Goal: Task Accomplishment & Management: Manage account settings

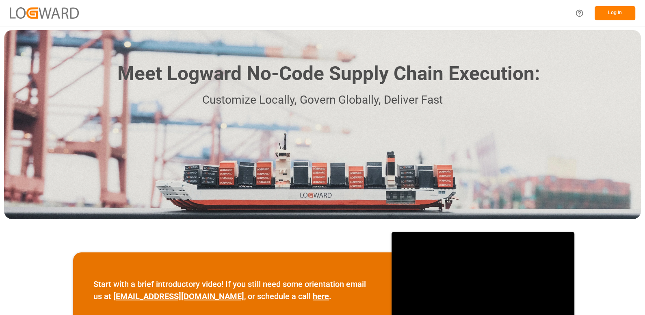
click at [614, 13] on button "Log In" at bounding box center [615, 13] width 41 height 14
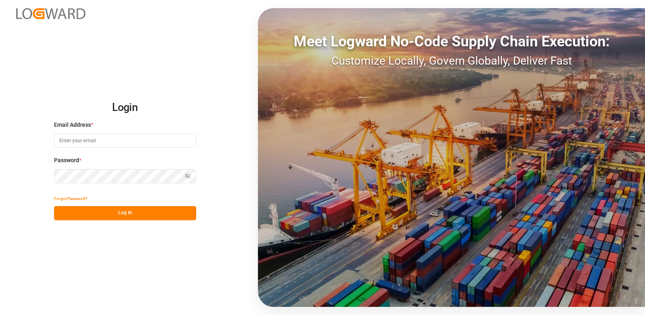
click at [117, 138] on input at bounding box center [125, 140] width 142 height 14
type input "[PERSON_NAME][EMAIL_ADDRESS][DOMAIN_NAME]"
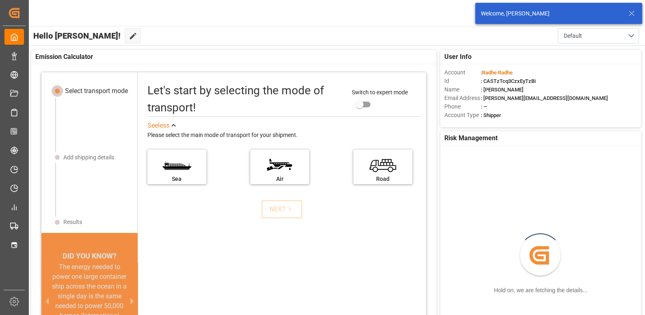
click at [632, 11] on icon at bounding box center [632, 14] width 10 height 10
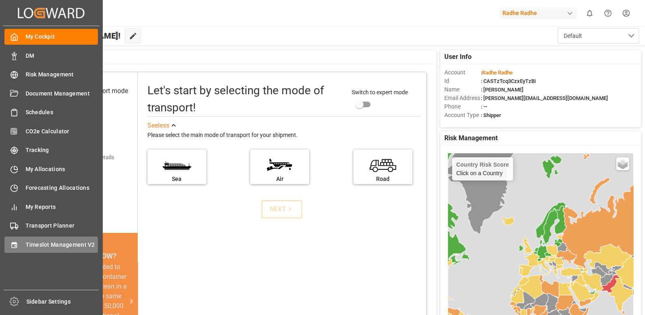
click at [48, 242] on span "Timeslot Management V2" at bounding box center [62, 245] width 73 height 9
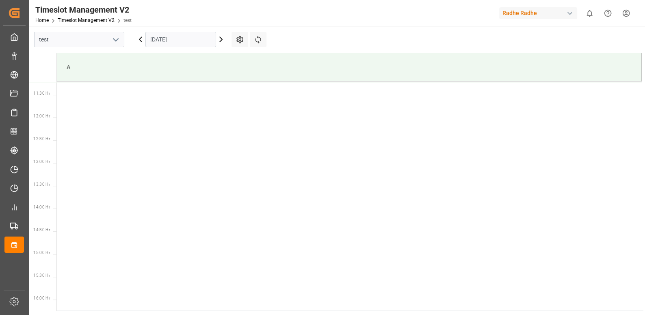
scroll to position [540, 0]
click at [221, 42] on icon at bounding box center [221, 40] width 10 height 10
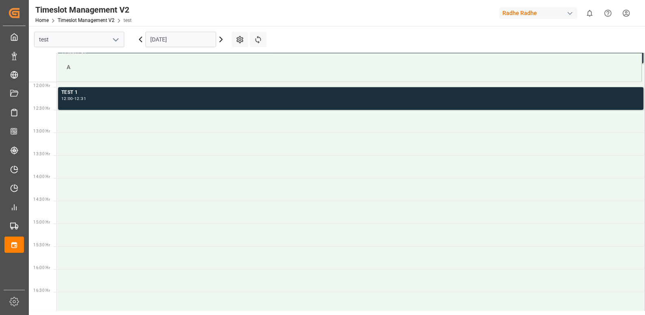
click at [269, 104] on div "TEST 1 12:00 - 12:31" at bounding box center [350, 99] width 579 height 20
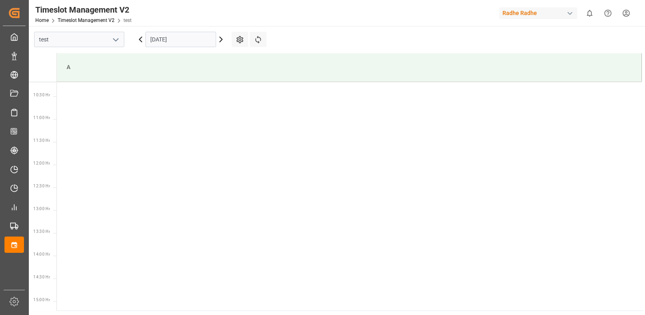
scroll to position [540, 0]
click at [534, 11] on div "Radhe Radhe" at bounding box center [538, 13] width 78 height 12
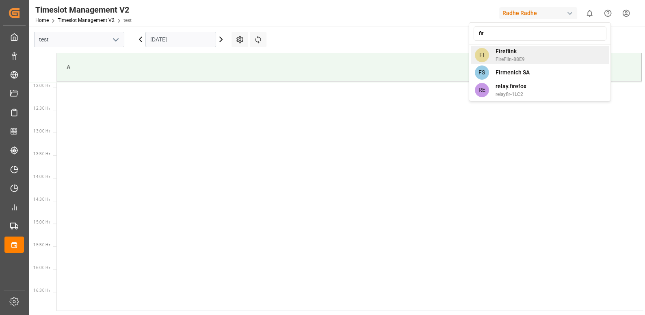
type input "fir"
click at [535, 46] on div "FI Fireflink FireFlin-88E9" at bounding box center [539, 55] width 139 height 18
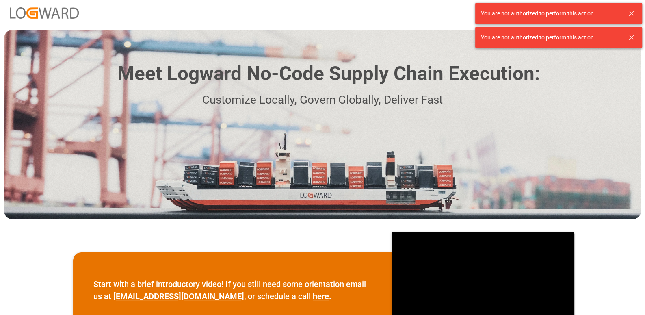
click at [631, 9] on icon at bounding box center [632, 14] width 10 height 10
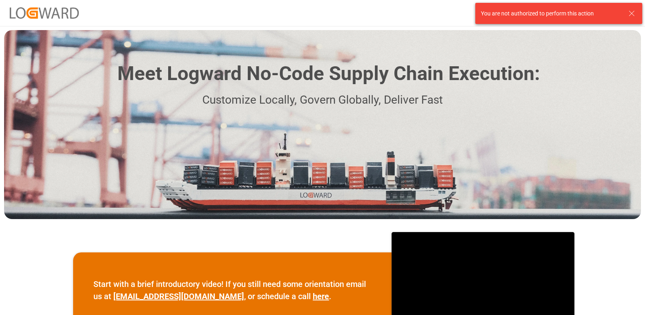
click at [630, 12] on line at bounding box center [631, 13] width 5 height 5
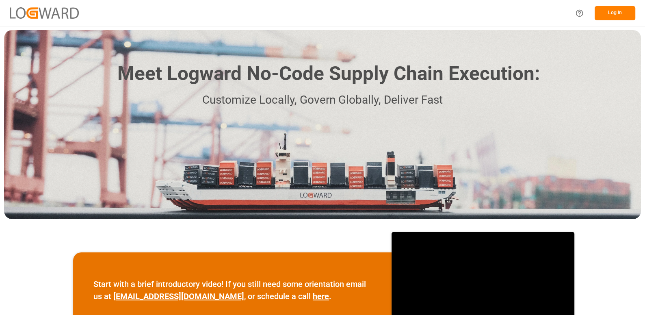
click at [620, 16] on body "Log In Meet Logward No-Code Supply Chain Execution: Customize Locally, Govern G…" at bounding box center [322, 188] width 645 height 376
click at [620, 16] on button "Log In" at bounding box center [615, 13] width 41 height 14
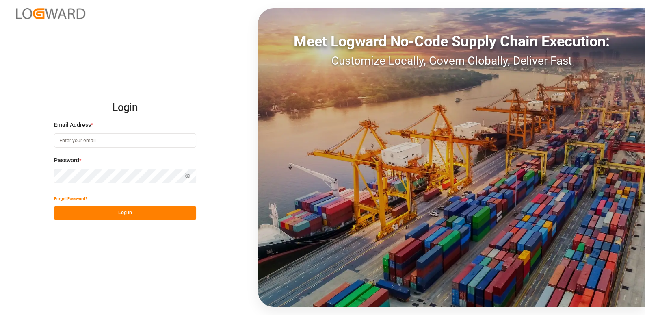
click at [143, 140] on input at bounding box center [125, 140] width 142 height 14
type input "[PERSON_NAME][EMAIL_ADDRESS][DOMAIN_NAME]"
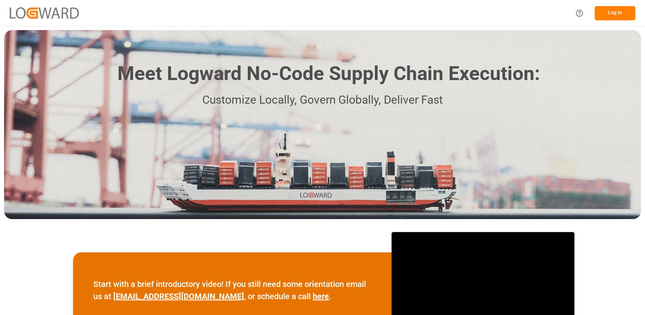
click at [626, 14] on button "Log In" at bounding box center [615, 13] width 41 height 14
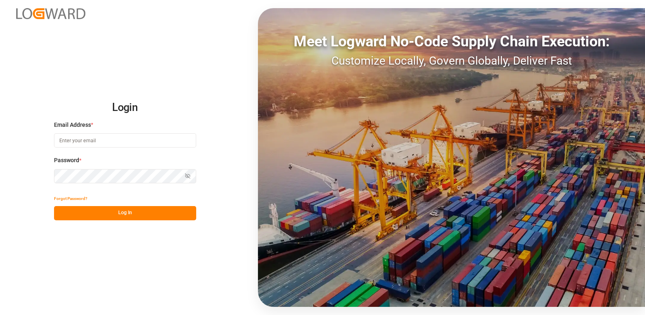
click at [132, 141] on input at bounding box center [125, 140] width 142 height 14
type input "[PERSON_NAME][EMAIL_ADDRESS][DOMAIN_NAME]"
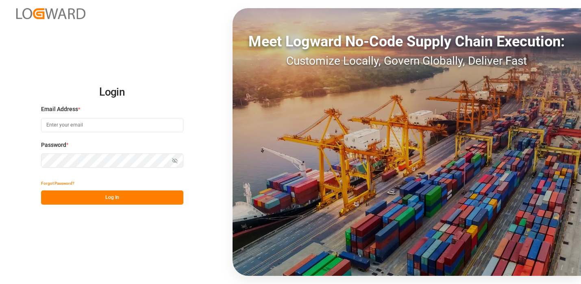
click at [83, 126] on input at bounding box center [112, 125] width 142 height 14
type input "[PERSON_NAME][EMAIL_ADDRESS][DOMAIN_NAME]"
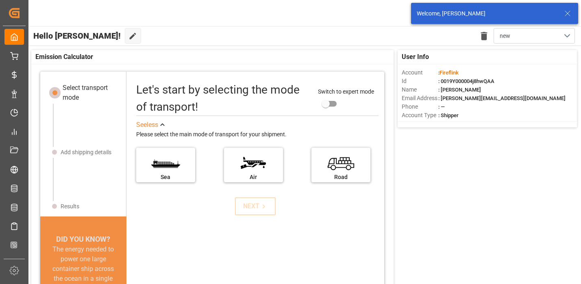
click at [566, 13] on icon at bounding box center [567, 14] width 10 height 10
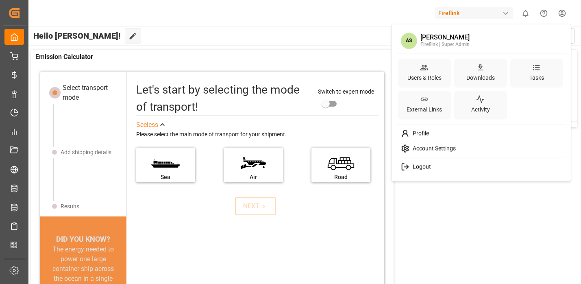
click at [563, 17] on html "Created by potrace 1.15, written by [PERSON_NAME] [DATE]-[DATE] Created by potr…" at bounding box center [290, 172] width 581 height 345
click at [428, 75] on div "Users & Roles" at bounding box center [423, 78] width 37 height 12
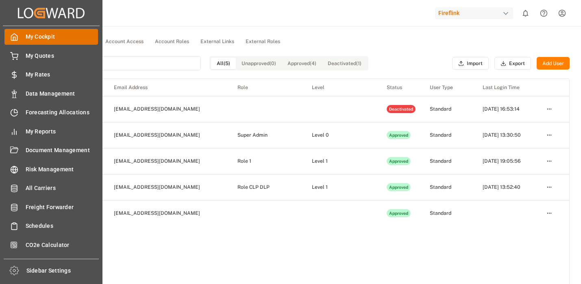
click at [15, 35] on icon at bounding box center [14, 37] width 8 height 8
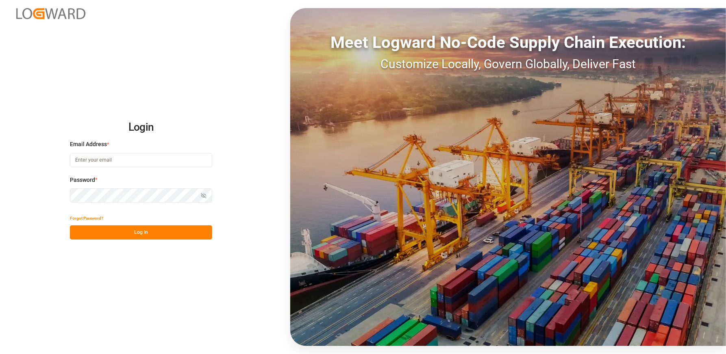
click at [109, 164] on input at bounding box center [141, 160] width 142 height 14
type input "[PERSON_NAME][EMAIL_ADDRESS][DOMAIN_NAME]"
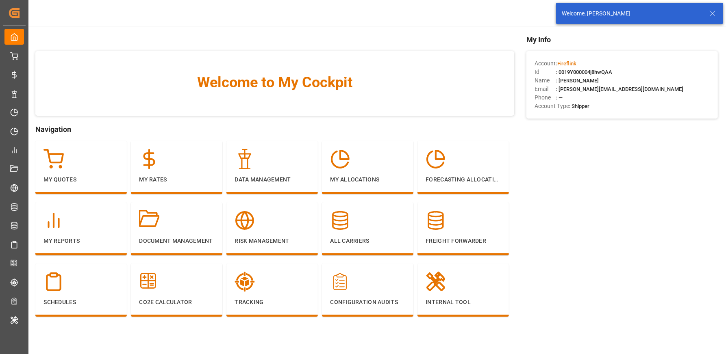
click at [713, 9] on icon at bounding box center [712, 14] width 10 height 10
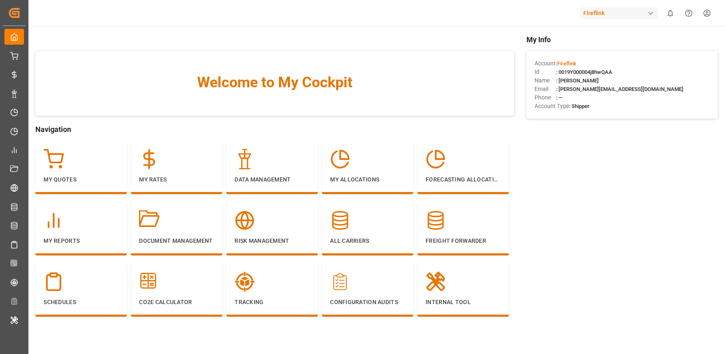
click at [709, 14] on html "Created by potrace 1.15, written by Peter Selinger 2001-2017 Created by potrace…" at bounding box center [363, 207] width 726 height 415
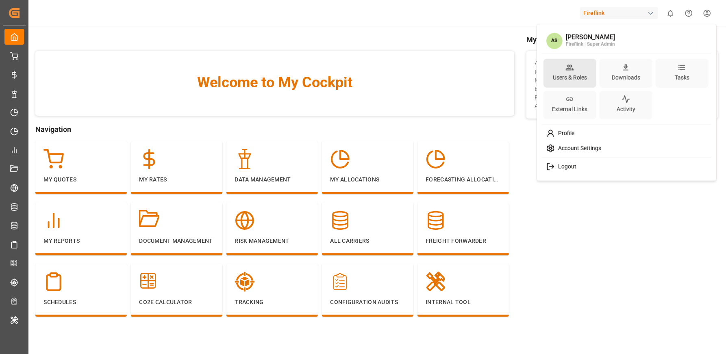
click at [576, 79] on div "Users & Roles" at bounding box center [569, 78] width 37 height 12
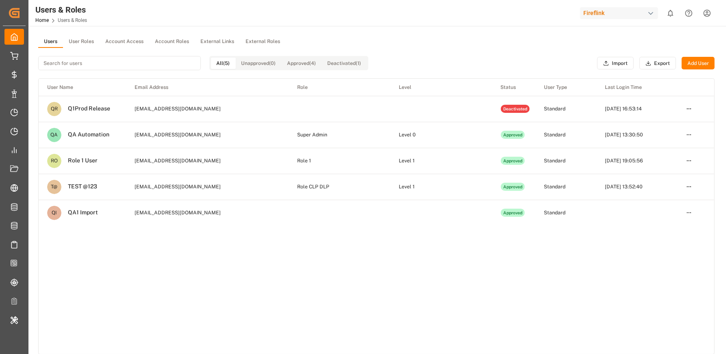
click at [72, 42] on button "User Roles" at bounding box center [81, 42] width 37 height 12
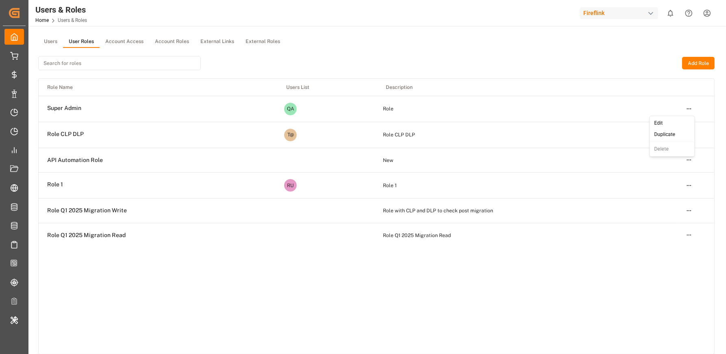
click at [687, 111] on html "Created by potrace 1.15, written by Peter Selinger 2001-2017 Created by potrace…" at bounding box center [363, 207] width 726 height 415
click at [675, 126] on div "Edit" at bounding box center [672, 123] width 42 height 11
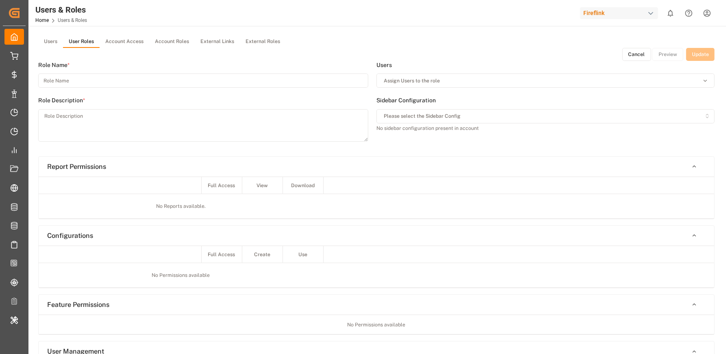
type input "Super Admin"
type textarea "Role"
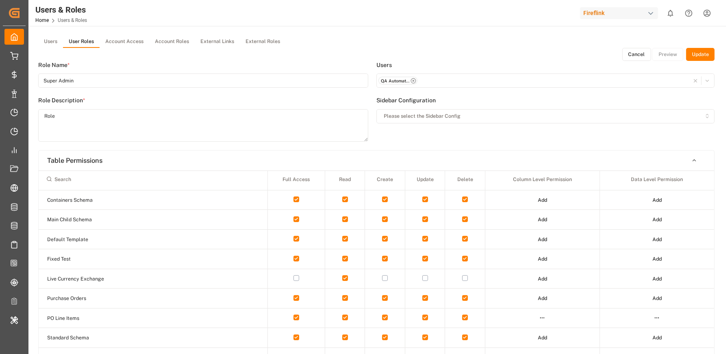
click at [689, 60] on button "Update" at bounding box center [700, 54] width 28 height 13
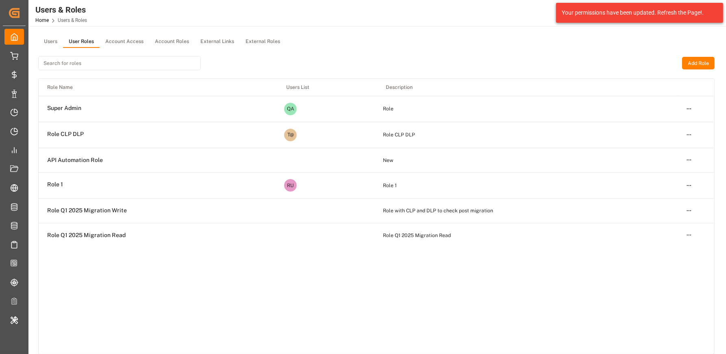
click at [691, 108] on html "Created by potrace 1.15, written by Peter Selinger 2001-2017 Created by potrace…" at bounding box center [363, 207] width 726 height 415
click at [671, 121] on div "Edit" at bounding box center [672, 123] width 42 height 11
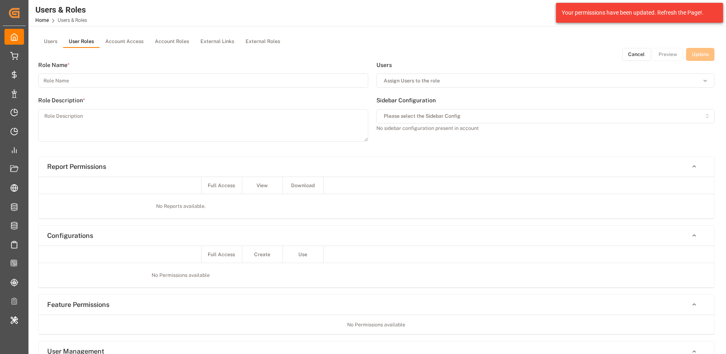
type input "Super Admin"
type textarea "Role"
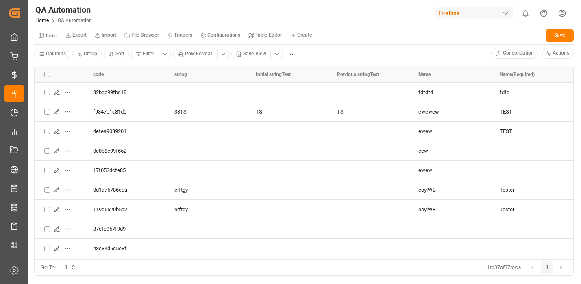
click at [49, 39] on button "Table" at bounding box center [47, 35] width 27 height 14
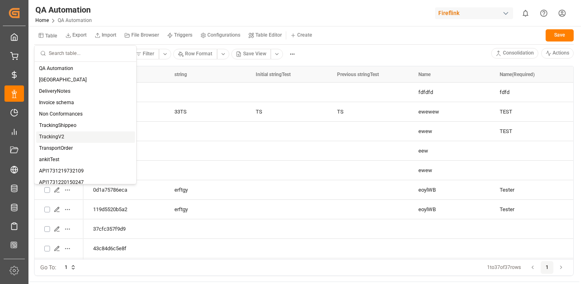
click at [63, 135] on div "TrackingV2" at bounding box center [85, 136] width 99 height 11
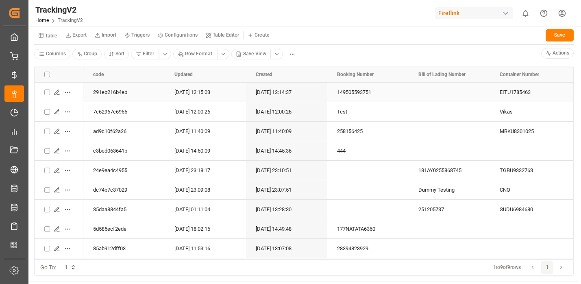
click at [57, 94] on icon "Press SPACE to select this row." at bounding box center [58, 94] width 2 height 0
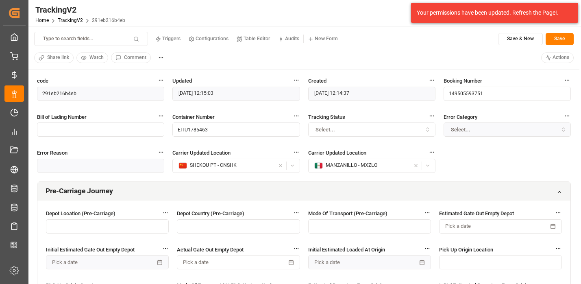
click at [258, 42] on button "Table Editor" at bounding box center [252, 39] width 41 height 12
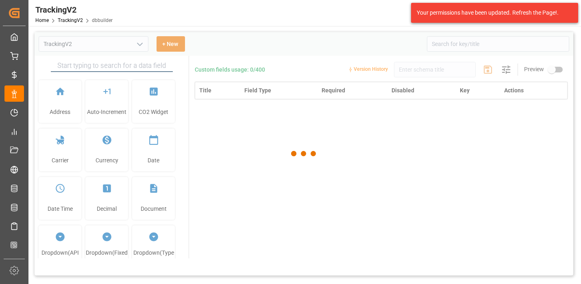
type input "TrackingV2"
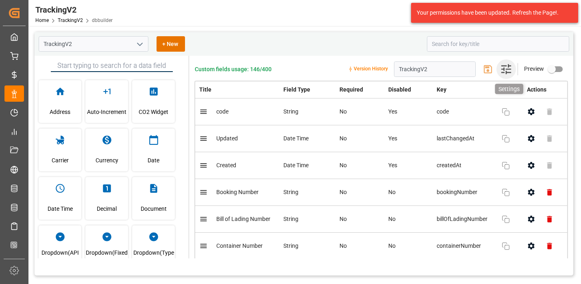
click at [509, 70] on icon "button" at bounding box center [505, 69] width 13 height 13
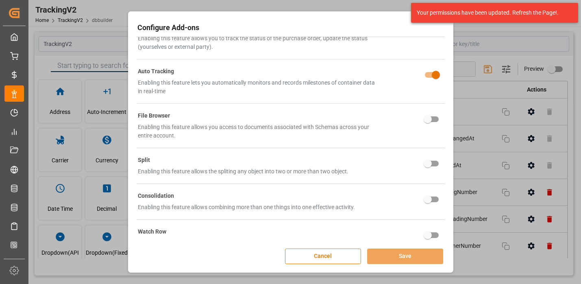
scroll to position [168, 0]
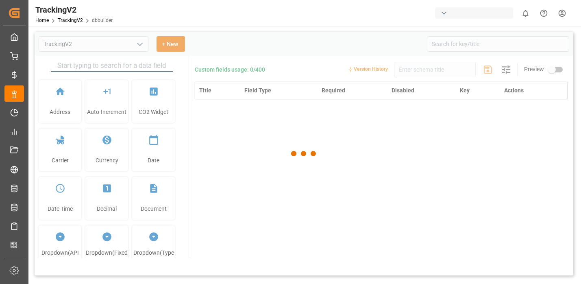
type input "TrackingV2"
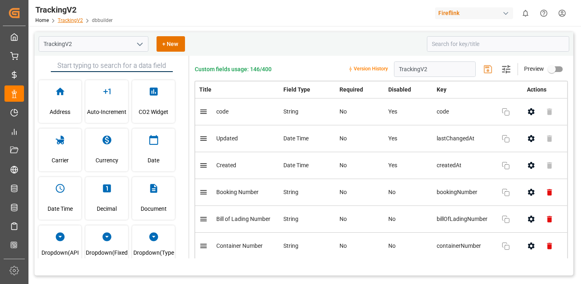
click at [70, 22] on link "TrackingV2" at bounding box center [70, 20] width 25 height 6
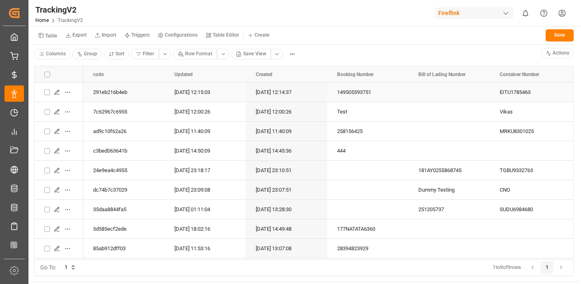
click at [68, 93] on html "Created by potrace 1.15, written by Peter Selinger 2001-2017 Created by potrace…" at bounding box center [290, 172] width 581 height 345
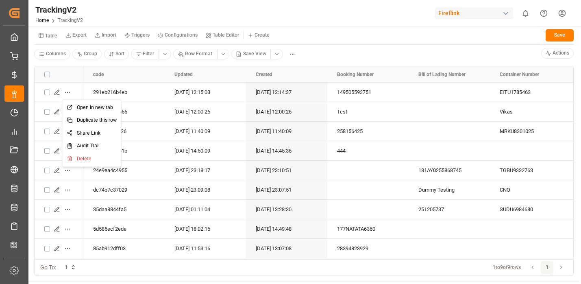
click at [59, 91] on html "Created by potrace 1.15, written by Peter Selinger 2001-2017 Created by potrace…" at bounding box center [290, 172] width 581 height 345
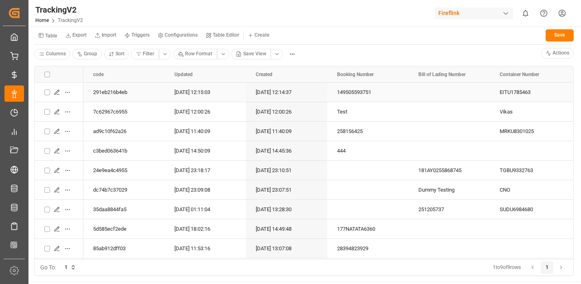
click at [58, 92] on icon "Press SPACE to select this row." at bounding box center [57, 92] width 7 height 7
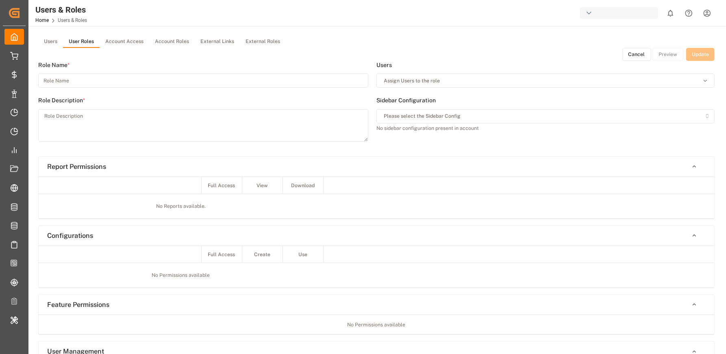
type input "Super Admin"
type textarea "Role"
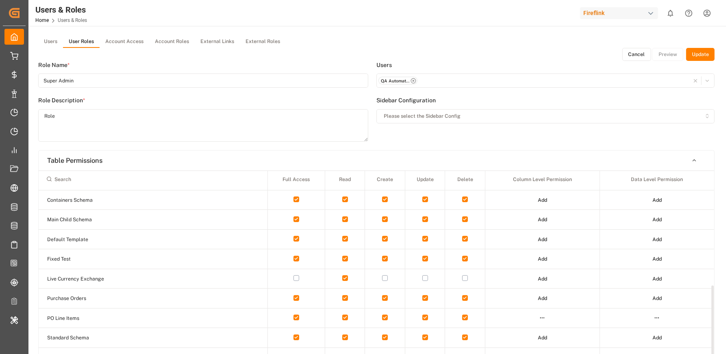
scroll to position [254, 0]
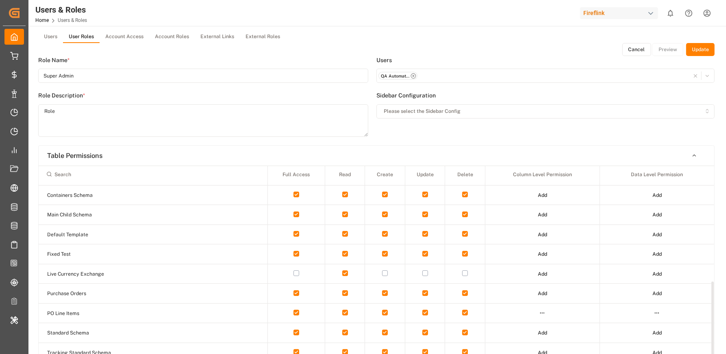
click at [295, 271] on button "button" at bounding box center [296, 274] width 6 height 6
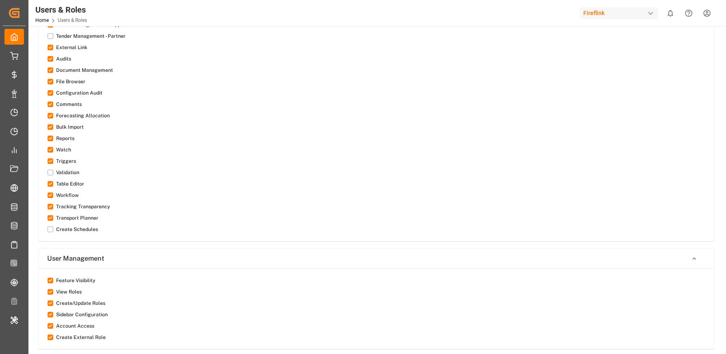
scroll to position [821, 0]
click at [49, 205] on button "button" at bounding box center [51, 208] width 6 height 6
click at [50, 205] on button "button" at bounding box center [51, 208] width 6 height 6
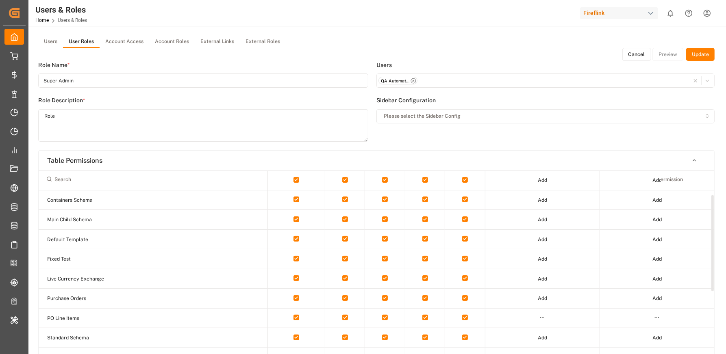
scroll to position [0, 0]
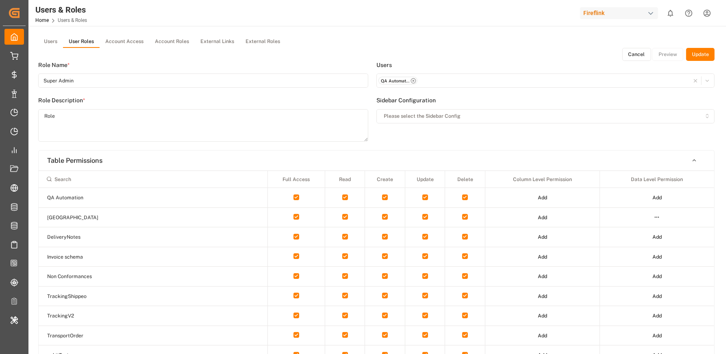
click at [699, 59] on button "Update" at bounding box center [700, 54] width 28 height 13
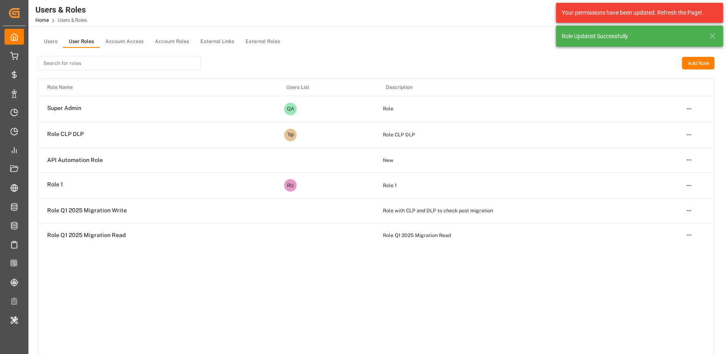
click at [715, 35] on icon at bounding box center [712, 36] width 10 height 10
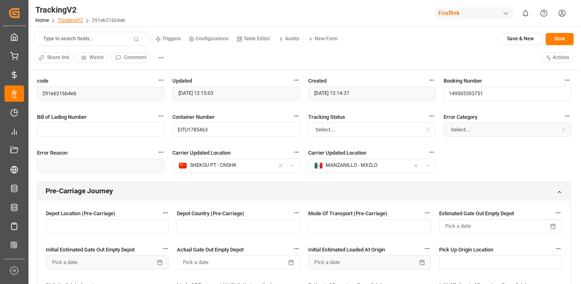
click at [79, 22] on link "TrackingV2" at bounding box center [70, 20] width 25 height 6
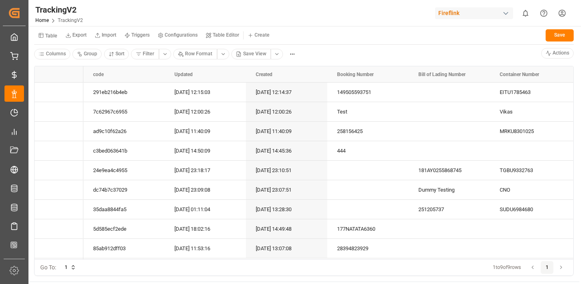
click at [48, 39] on button "Table" at bounding box center [47, 35] width 27 height 14
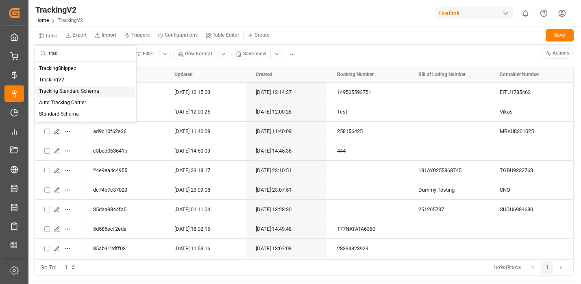
type input "trac"
click at [76, 92] on div "Tracking Standard Schema" at bounding box center [85, 91] width 99 height 11
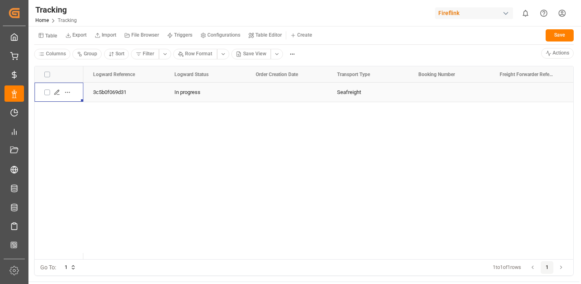
click at [59, 91] on icon "Press SPACE to select this row." at bounding box center [57, 92] width 7 height 7
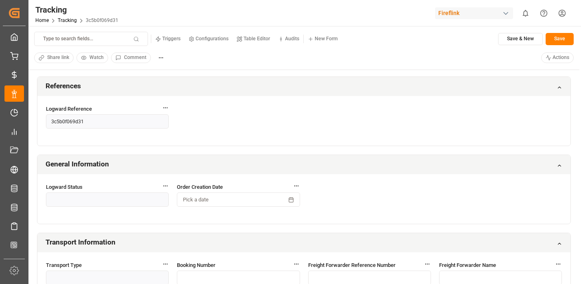
click at [192, 69] on div "Type to search fields... Triggers Configurations Table Editor Audits New Form S…" at bounding box center [303, 48] width 550 height 44
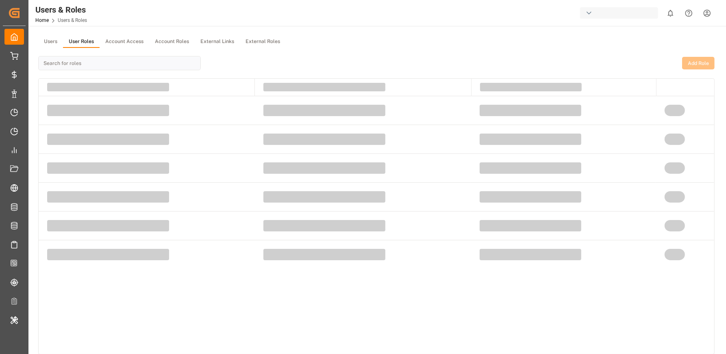
click at [707, 20] on html "Created by potrace 1.15, written by [PERSON_NAME] [DATE]-[DATE] Created by potr…" at bounding box center [363, 207] width 726 height 415
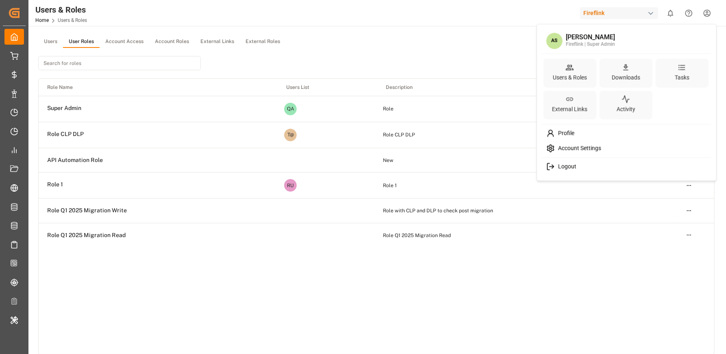
click at [589, 145] on span "Account Settings" at bounding box center [578, 148] width 46 height 7
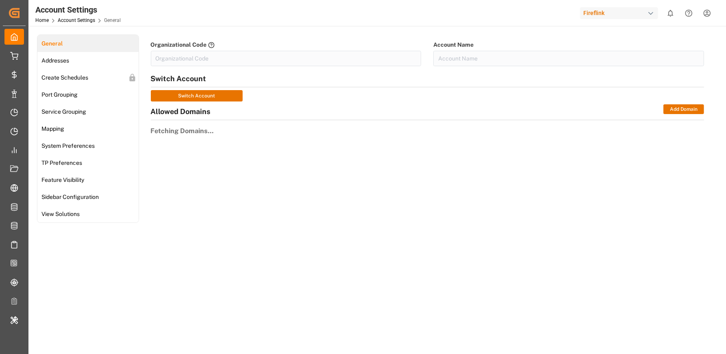
type input "FireFlin-88E9"
type input "Fireflink"
click at [59, 182] on span "Feature Visibility" at bounding box center [63, 180] width 48 height 9
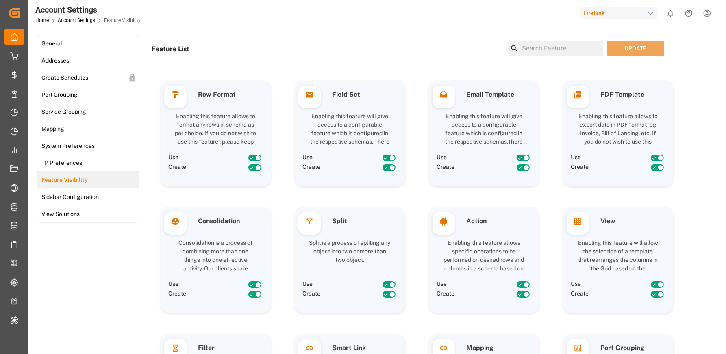
click at [539, 49] on input at bounding box center [560, 49] width 85 height 16
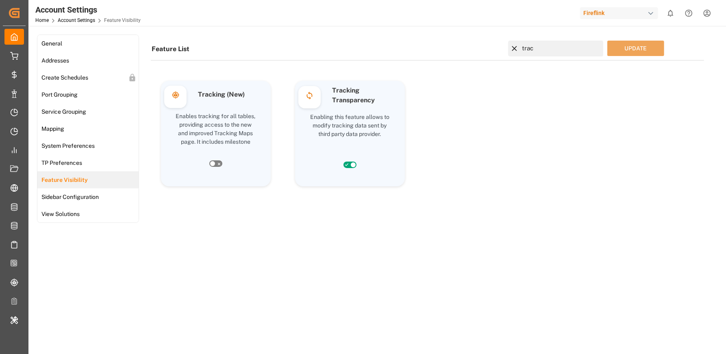
type input "trac"
click at [216, 163] on icon at bounding box center [219, 164] width 7 height 7
click at [0, 0] on input "checkbox" at bounding box center [0, 0] width 0 height 0
click at [622, 56] on div "Feature List trac UPDATE" at bounding box center [427, 51] width 553 height 20
click at [624, 54] on button "UPDATE" at bounding box center [635, 48] width 57 height 15
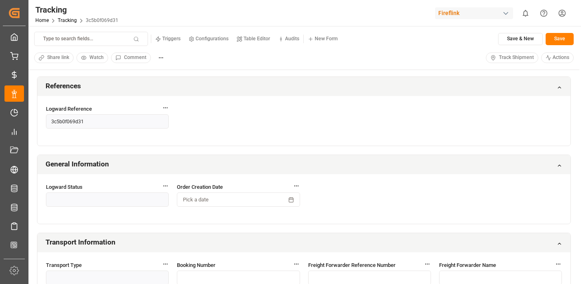
drag, startPoint x: 520, startPoint y: 59, endPoint x: 194, endPoint y: 74, distance: 326.6
click at [65, 23] on link "Tracking" at bounding box center [67, 20] width 19 height 6
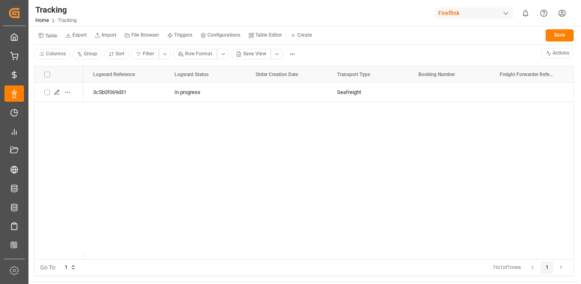
click at [52, 38] on small "Table" at bounding box center [51, 35] width 12 height 5
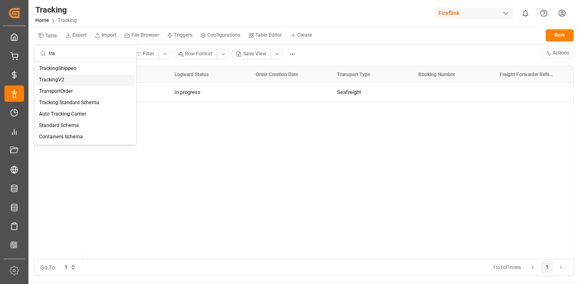
type input "tra"
click at [69, 83] on div "TrackingV2" at bounding box center [85, 79] width 99 height 11
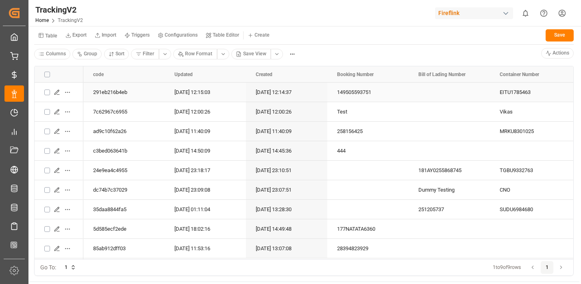
click at [57, 91] on icon "Press SPACE to select this row." at bounding box center [57, 92] width 7 height 7
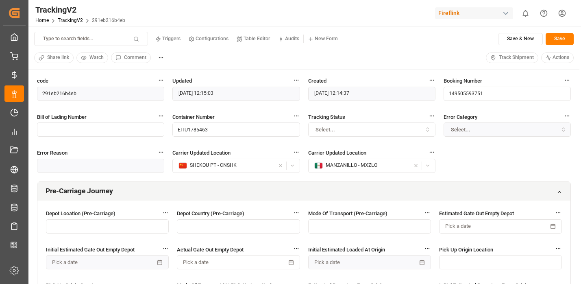
click at [498, 58] on span "Track Shipment" at bounding box center [515, 57] width 35 height 7
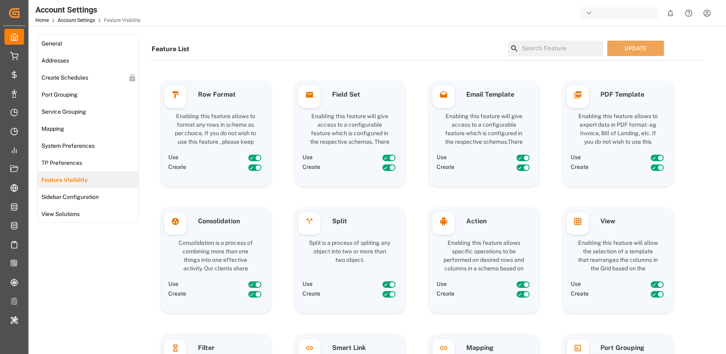
click at [704, 18] on html "Created by potrace 1.15, written by Peter Selinger 2001-2017 Created by potrace…" at bounding box center [363, 207] width 726 height 415
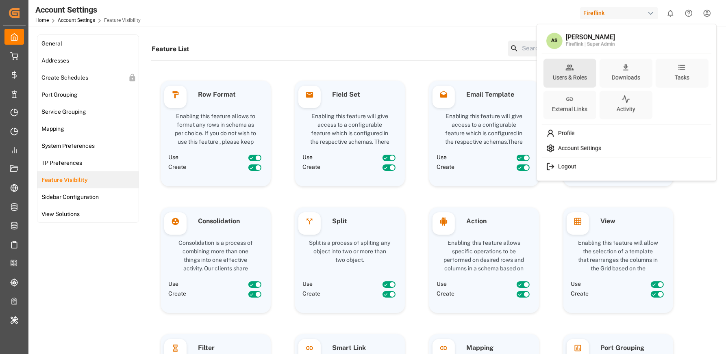
click at [574, 67] on div "Users & Roles" at bounding box center [569, 73] width 53 height 29
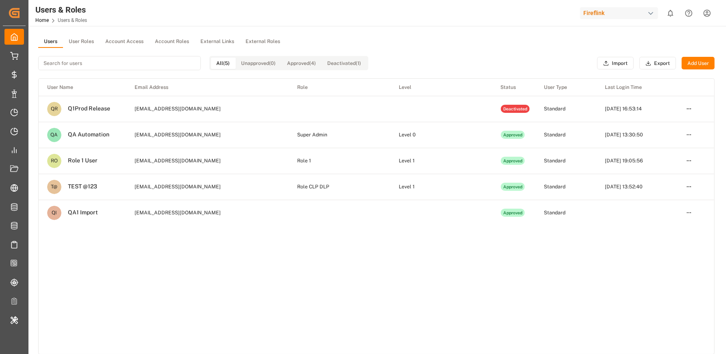
click at [85, 41] on button "User Roles" at bounding box center [81, 42] width 37 height 12
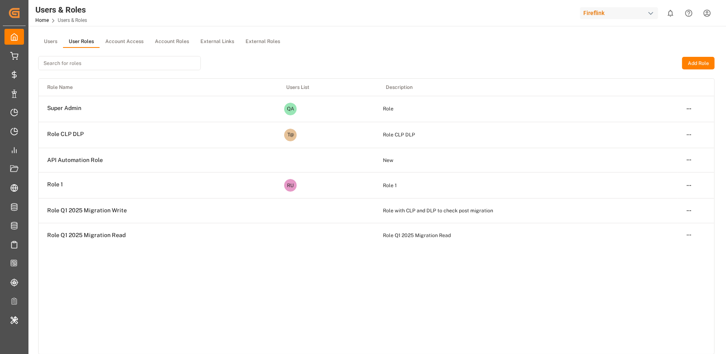
click at [686, 107] on html "Created by potrace 1.15, written by Peter Selinger 2001-2017 Created by potrace…" at bounding box center [363, 207] width 726 height 415
click at [678, 120] on div "Edit" at bounding box center [672, 123] width 42 height 11
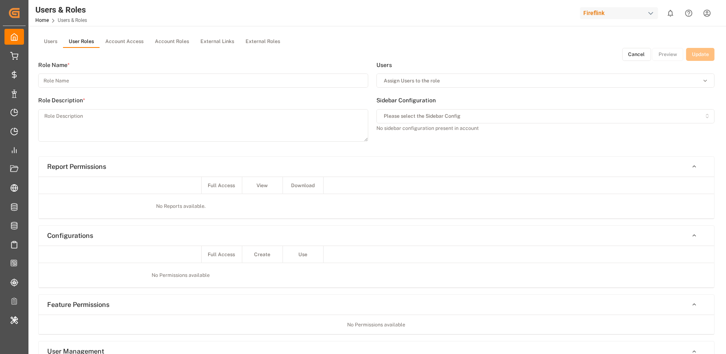
type input "Super Admin"
type textarea "Role"
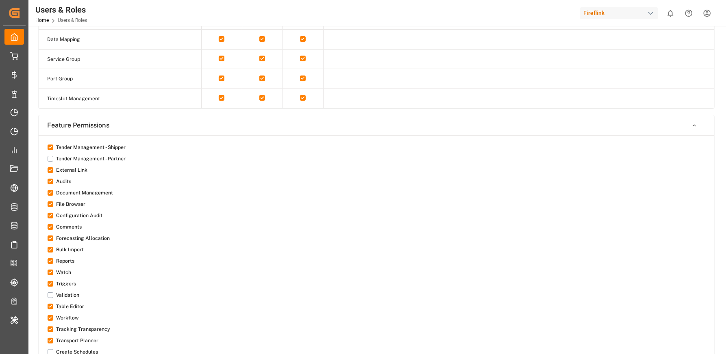
scroll to position [695, 0]
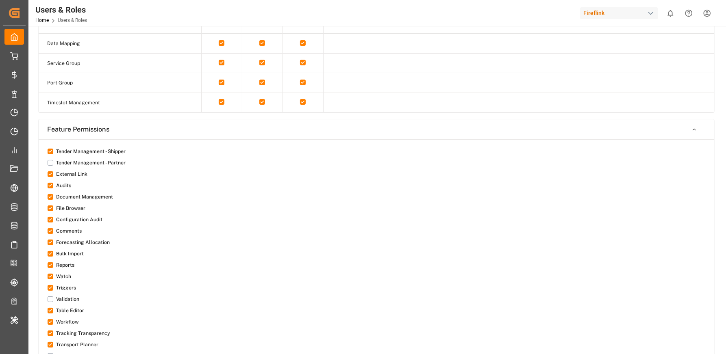
click at [52, 171] on button "button" at bounding box center [51, 174] width 6 height 6
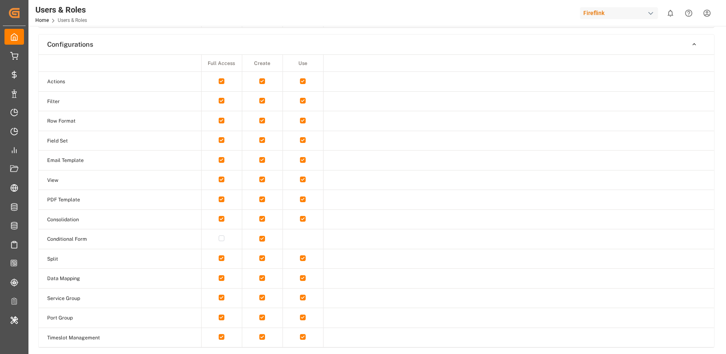
scroll to position [0, 0]
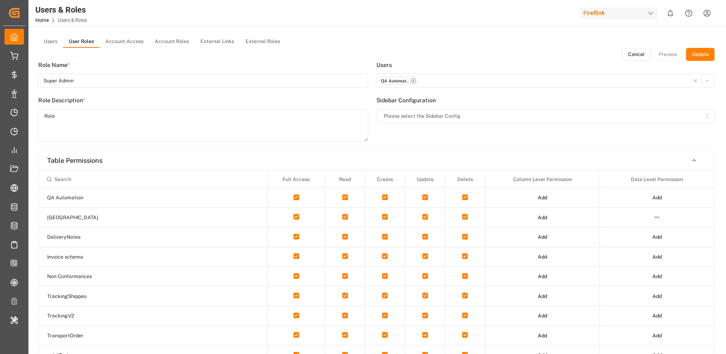
click at [687, 58] on button "Update" at bounding box center [700, 54] width 28 height 13
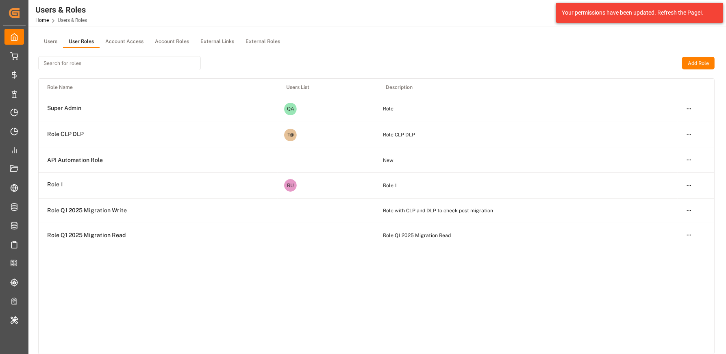
click at [687, 107] on html "Created by potrace 1.15, written by Peter Selinger 2001-2017 Created by potrace…" at bounding box center [363, 207] width 726 height 415
click at [684, 118] on div "Edit" at bounding box center [672, 123] width 42 height 11
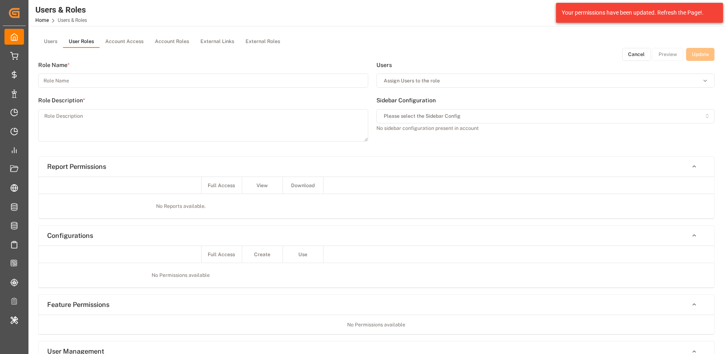
type input "Super Admin"
type textarea "Role"
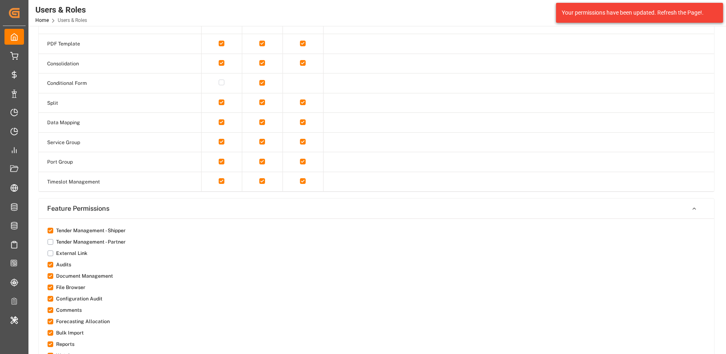
scroll to position [656, 0]
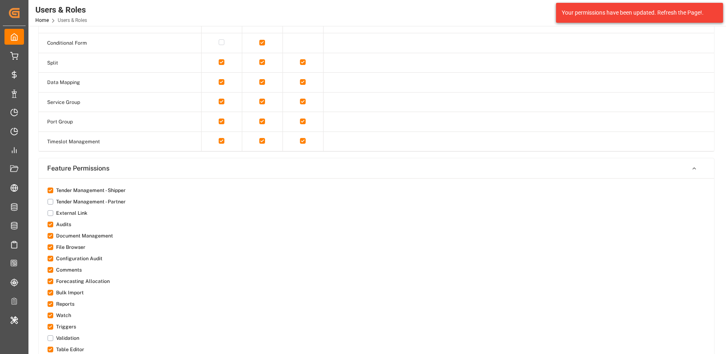
click at [48, 210] on button "button" at bounding box center [51, 213] width 6 height 6
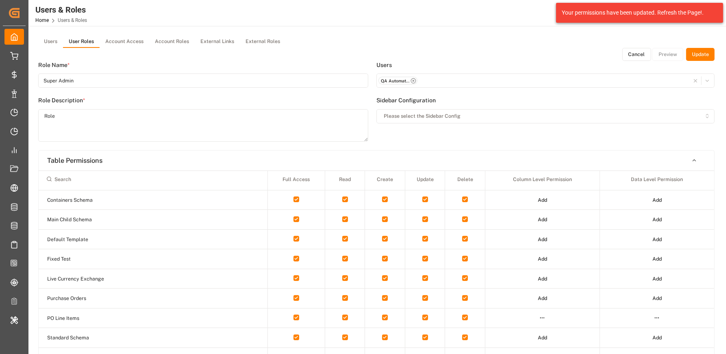
click at [693, 54] on button "Update" at bounding box center [700, 54] width 28 height 13
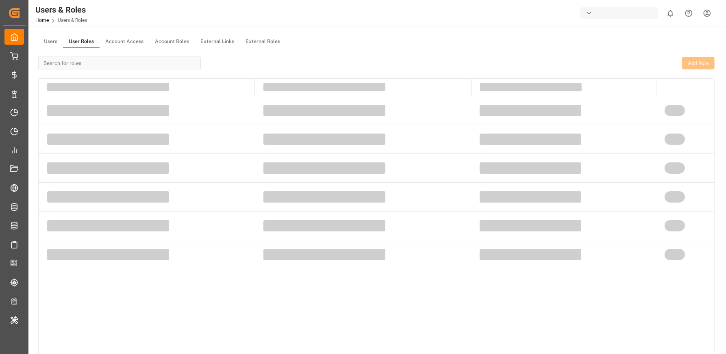
click at [628, 13] on div "button" at bounding box center [619, 12] width 78 height 11
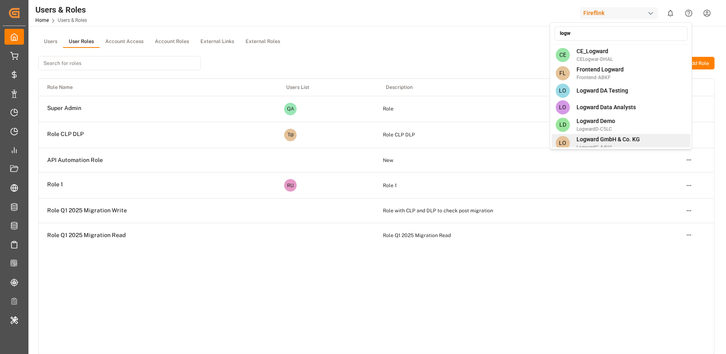
type input "logw"
click at [627, 141] on span "Logward GmbH & Co. KG" at bounding box center [607, 139] width 63 height 9
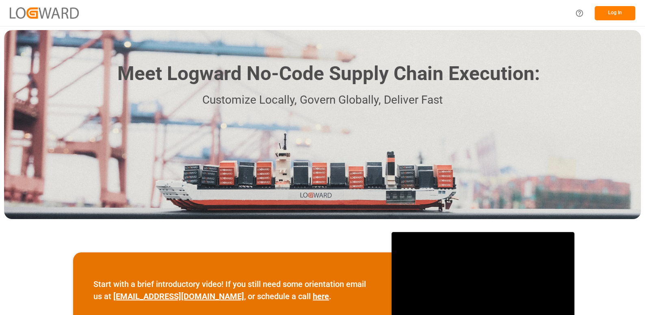
click at [618, 15] on button "Log In" at bounding box center [615, 13] width 41 height 14
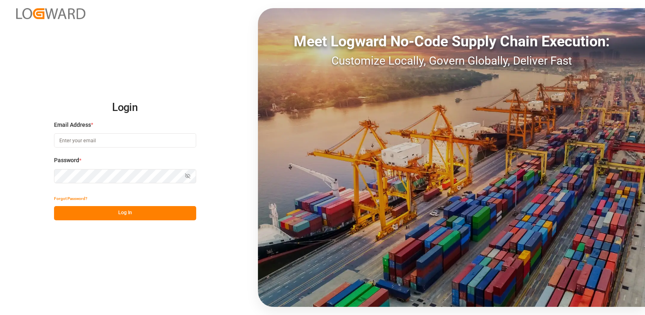
click at [112, 139] on input at bounding box center [125, 140] width 142 height 14
paste input "[EMAIL_ADDRESS][DOMAIN_NAME]"
type input "[EMAIL_ADDRESS][DOMAIN_NAME]"
click at [199, 188] on div "Login Email Address * [EMAIL_ADDRESS][DOMAIN_NAME] Password * Show password For…" at bounding box center [322, 157] width 645 height 315
click at [189, 177] on icon "button" at bounding box center [188, 175] width 3 height 2
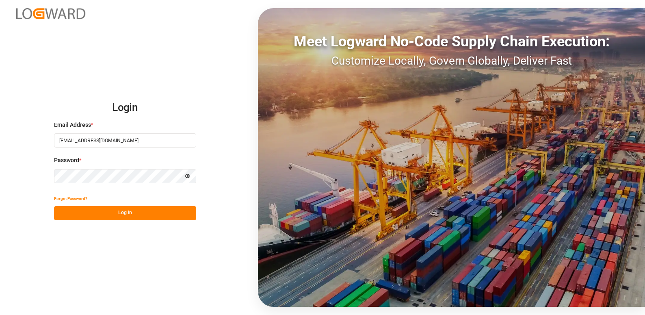
click at [139, 208] on button "Log In" at bounding box center [125, 213] width 142 height 14
